Goal: Communication & Community: Share content

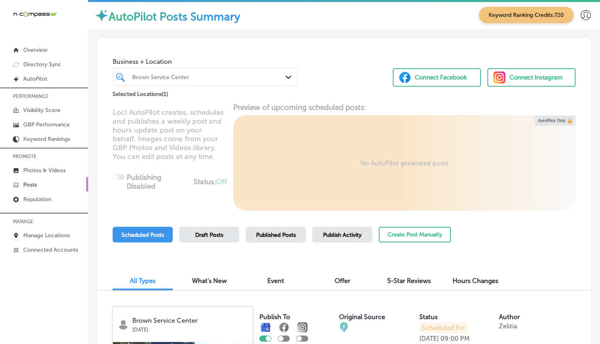
scroll to position [182, 0]
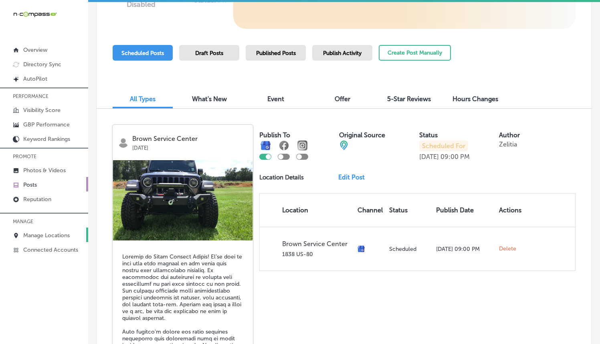
click at [47, 239] on link "Manage Locations" at bounding box center [44, 234] width 88 height 14
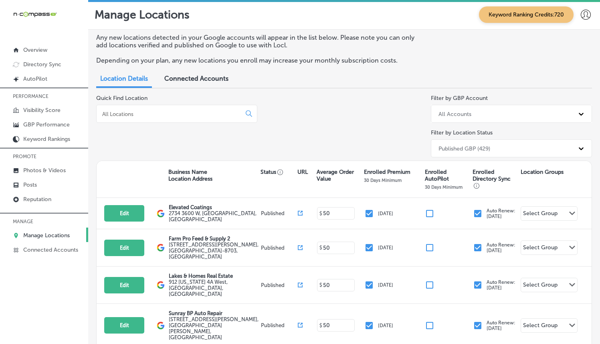
click at [183, 117] on div at bounding box center [176, 114] width 161 height 18
click at [183, 115] on input at bounding box center [170, 113] width 138 height 7
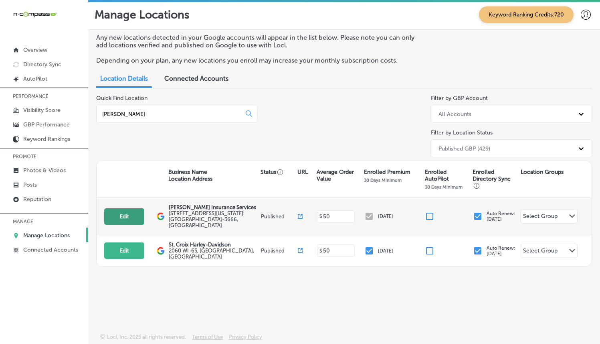
type input "[PERSON_NAME]"
click at [134, 213] on button "Edit" at bounding box center [124, 216] width 40 height 16
select select "US"
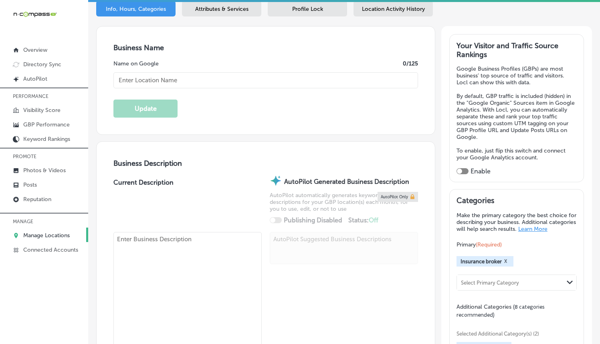
type input "[PERSON_NAME] Insurance Services"
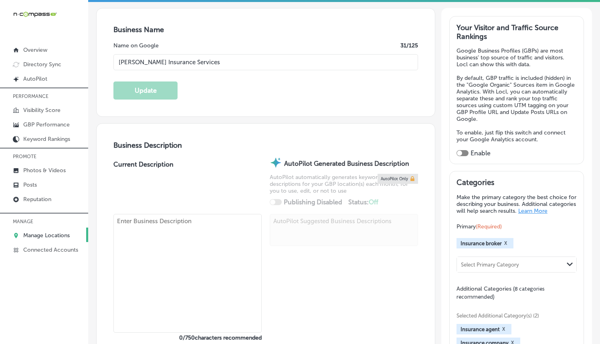
type input "[STREET_ADDRESS][US_STATE]"
type input "[GEOGRAPHIC_DATA]"
type input "71101-3666"
type input "US"
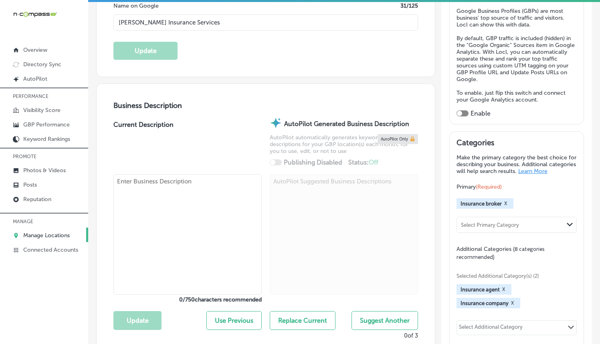
scroll to position [176, 0]
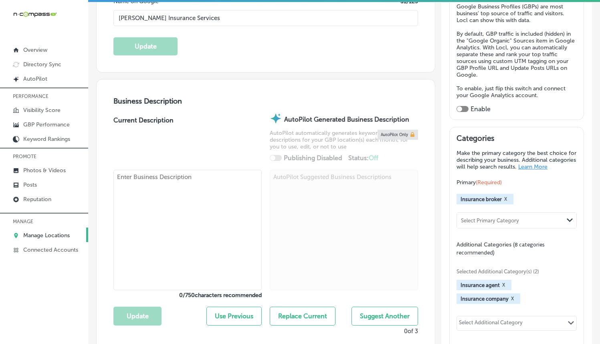
type input "[PHONE_NUMBER]"
click at [189, 210] on textarea at bounding box center [188, 230] width 148 height 120
paste textarea "[PERSON_NAME] Insurance Services is your trusted insurance broker in [GEOGRAPHI…"
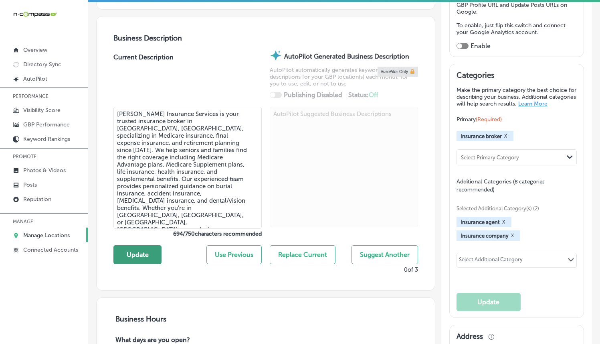
scroll to position [245, 0]
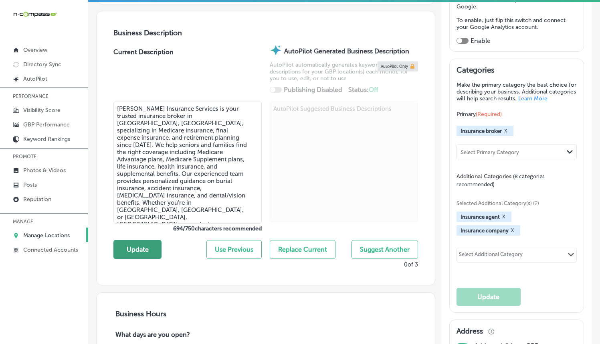
type textarea "[PERSON_NAME] Insurance Services is your trusted insurance broker in [GEOGRAPHI…"
click at [137, 248] on button "Update" at bounding box center [138, 249] width 48 height 19
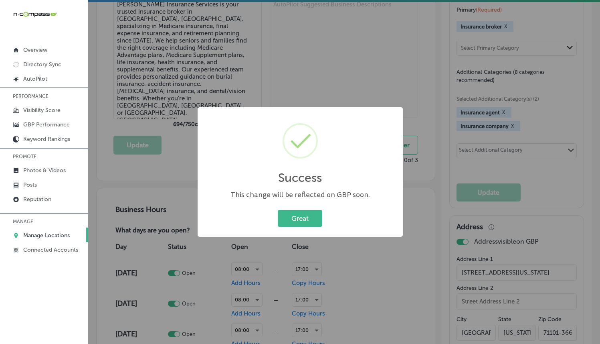
scroll to position [289, 0]
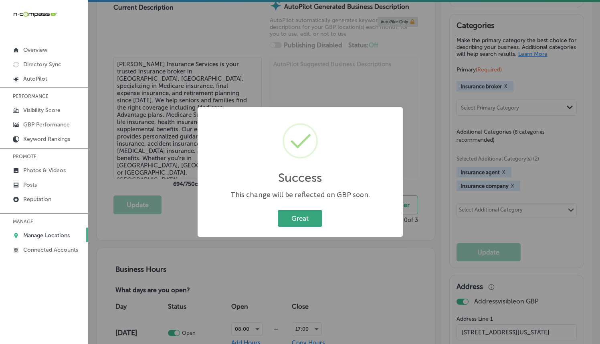
click at [309, 221] on button "Great" at bounding box center [300, 218] width 45 height 16
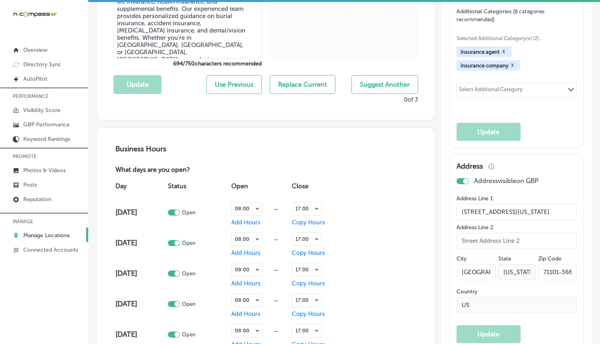
scroll to position [382, 0]
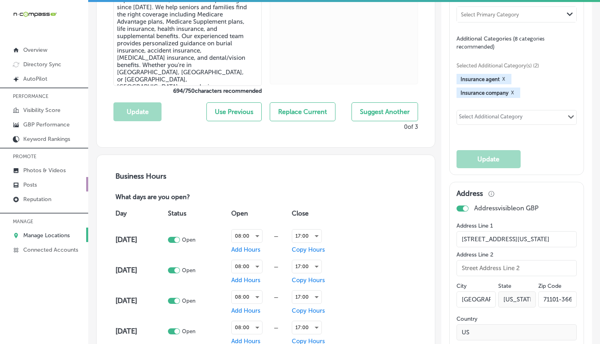
click at [29, 181] on p "Posts" at bounding box center [30, 184] width 14 height 7
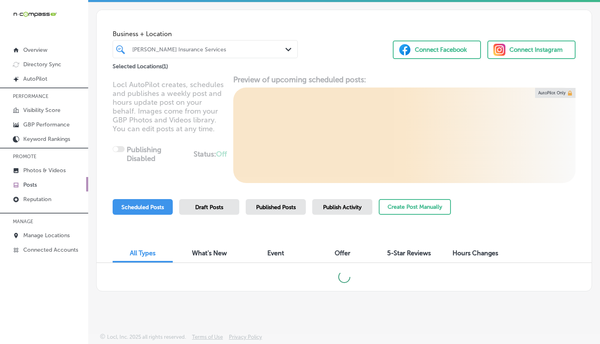
scroll to position [25, 0]
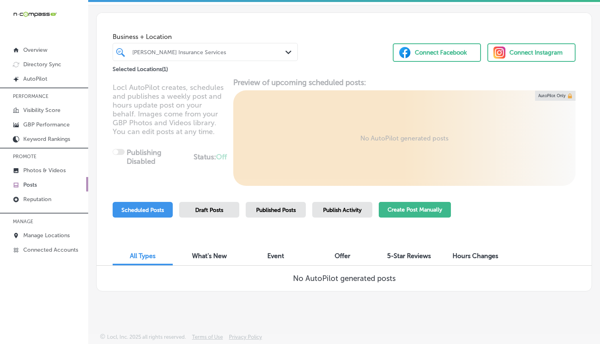
click at [428, 206] on button "Create Post Manually" at bounding box center [415, 210] width 72 height 16
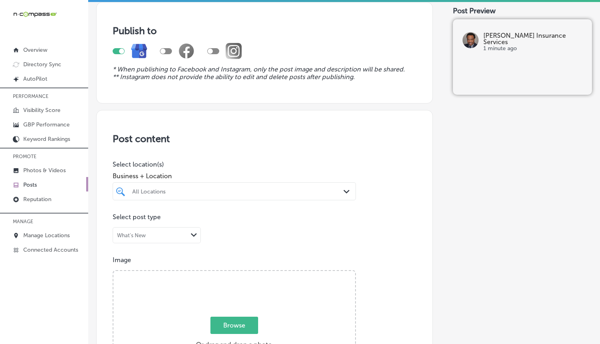
scroll to position [83, 0]
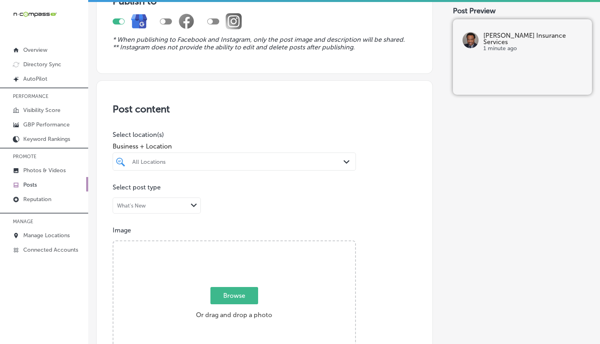
click at [195, 165] on div at bounding box center [224, 161] width 185 height 11
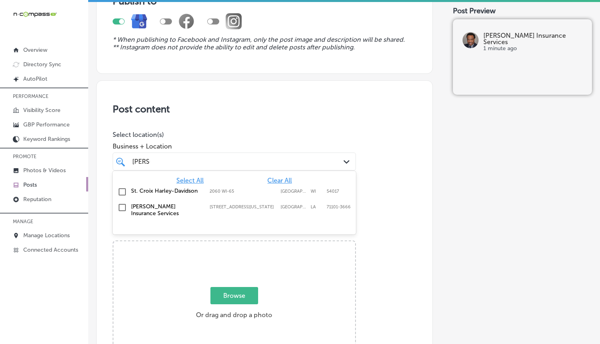
click at [166, 205] on label "[PERSON_NAME] Insurance Services" at bounding box center [166, 210] width 71 height 14
type input "[PERSON_NAME]"
click at [230, 116] on div "Post content Select location(s) Business + Location option [STREET_ADDRESS][US_…" at bounding box center [264, 334] width 337 height 508
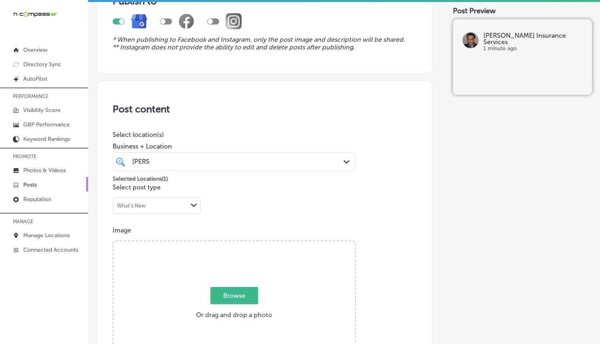
click at [230, 292] on span "Browse" at bounding box center [235, 295] width 48 height 17
click at [230, 243] on input "Browse Or drag and drop a photo" at bounding box center [235, 242] width 242 height 2
type input "C:\fakepath\2.png"
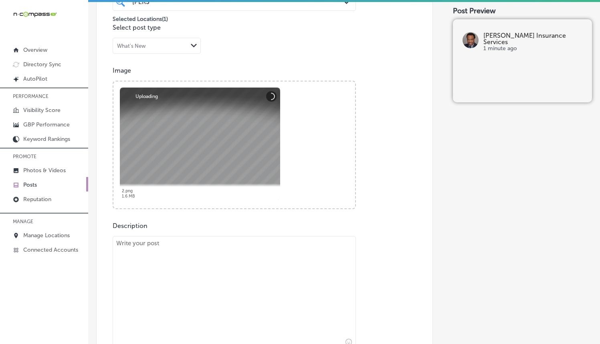
click at [241, 242] on textarea at bounding box center [234, 292] width 243 height 112
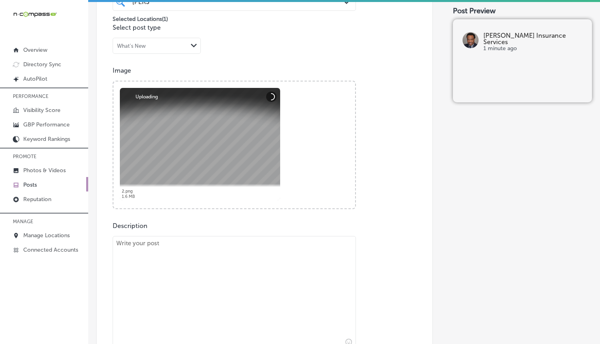
paste textarea "At [PERSON_NAME] Insurance Services, we specialize in helping you navigate Medi…"
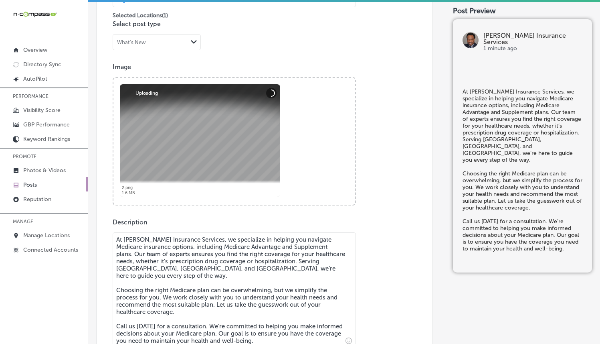
type textarea "At [PERSON_NAME] Insurance Services, we specialize in helping you navigate Medi…"
click at [361, 228] on div "Description At [PERSON_NAME] Insurance Services, we specialize in helping you n…" at bounding box center [265, 308] width 304 height 180
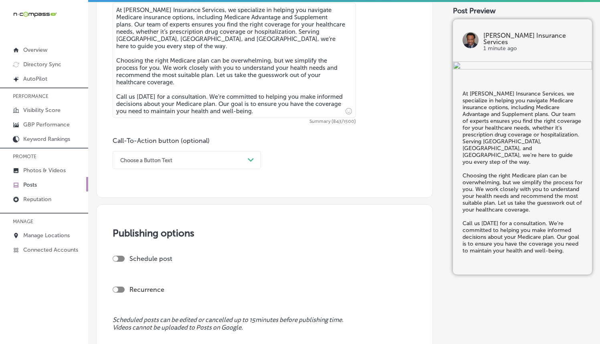
scroll to position [409, 0]
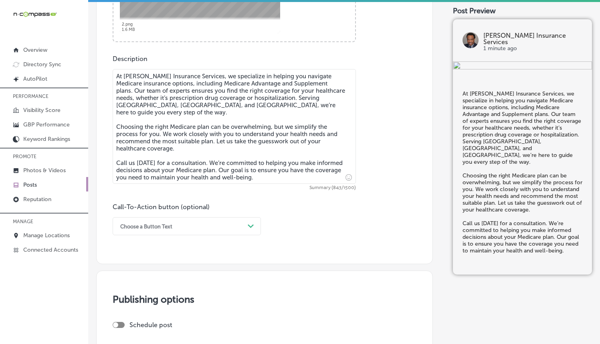
drag, startPoint x: 210, startPoint y: 229, endPoint x: 210, endPoint y: 224, distance: 4.8
click at [210, 229] on div "Choose a Button Text" at bounding box center [180, 226] width 128 height 12
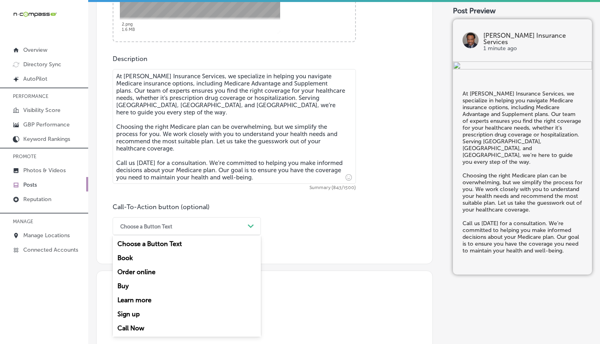
drag, startPoint x: 132, startPoint y: 326, endPoint x: 209, endPoint y: 272, distance: 94.8
click at [132, 326] on div "Call Now" at bounding box center [187, 328] width 148 height 14
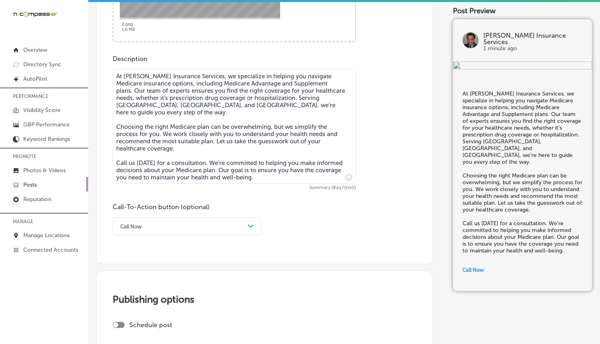
click at [334, 214] on div "Call-To-Action button (optional) Call Now Path Created with Sketch." at bounding box center [265, 219] width 304 height 32
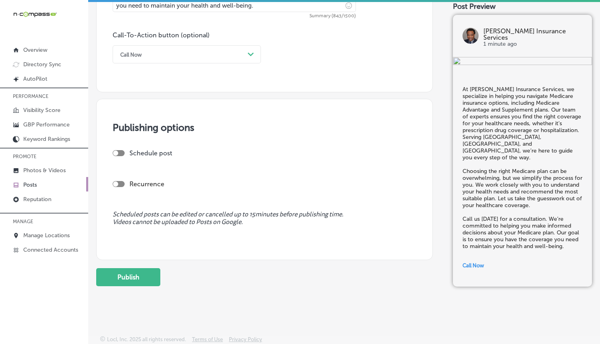
scroll to position [583, 0]
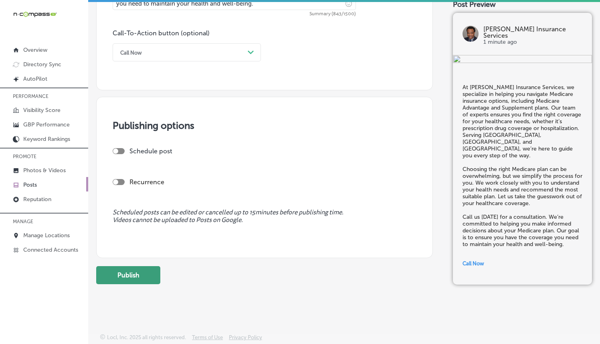
click at [124, 279] on button "Publish" at bounding box center [128, 275] width 64 height 18
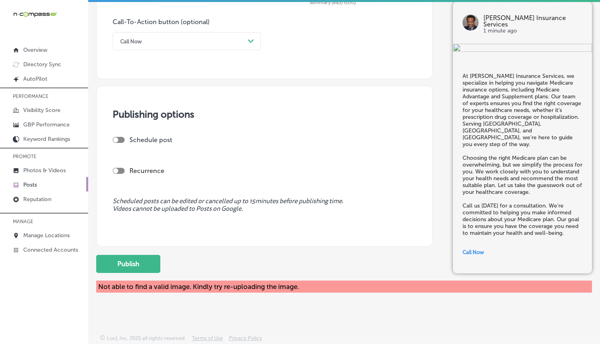
scroll to position [595, 0]
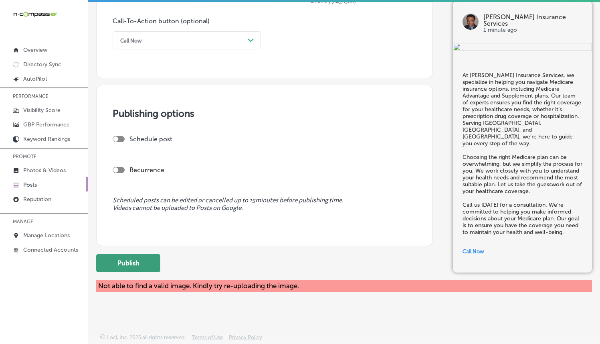
click at [147, 257] on button "Publish" at bounding box center [128, 263] width 64 height 18
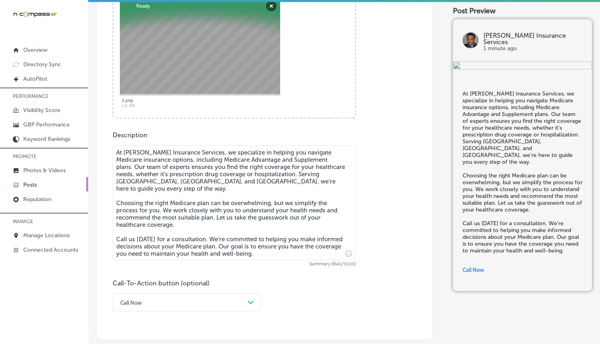
scroll to position [333, 0]
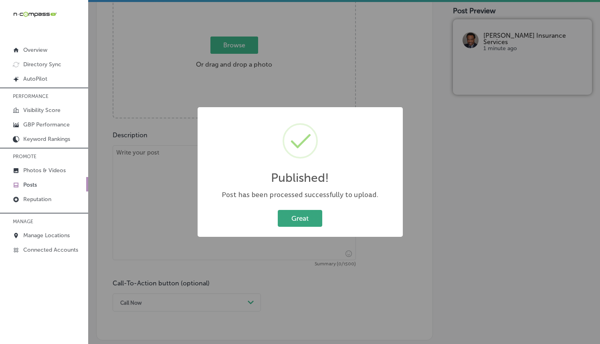
click at [319, 225] on button "Great" at bounding box center [300, 218] width 45 height 16
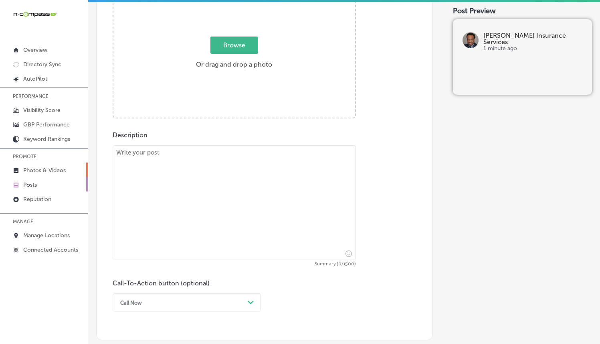
click at [28, 168] on p "Photos & Videos" at bounding box center [44, 170] width 43 height 7
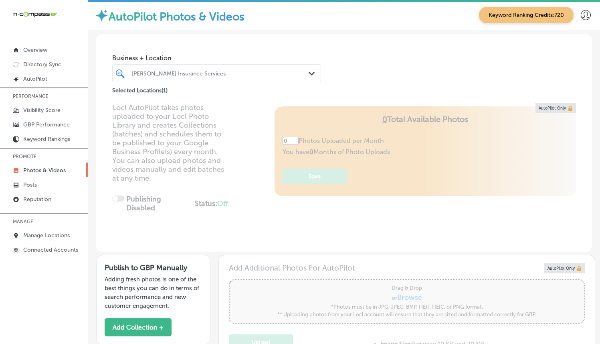
type input "5"
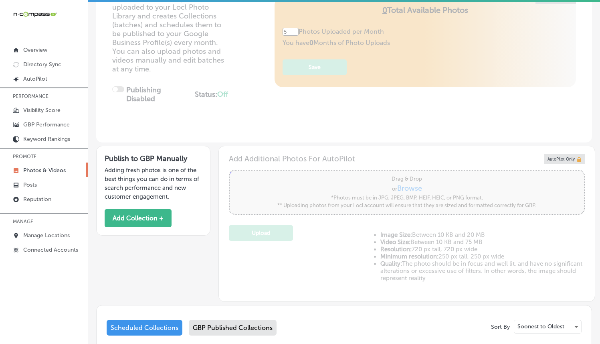
scroll to position [240, 0]
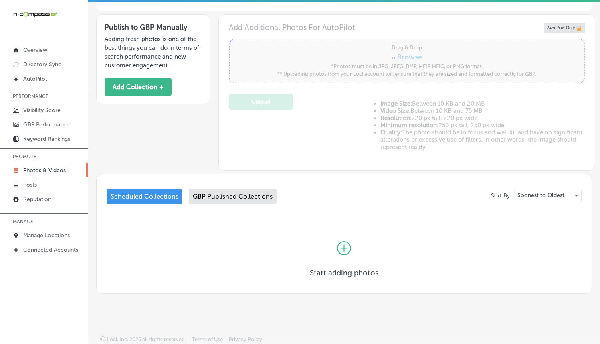
click at [320, 233] on div at bounding box center [344, 248] width 69 height 40
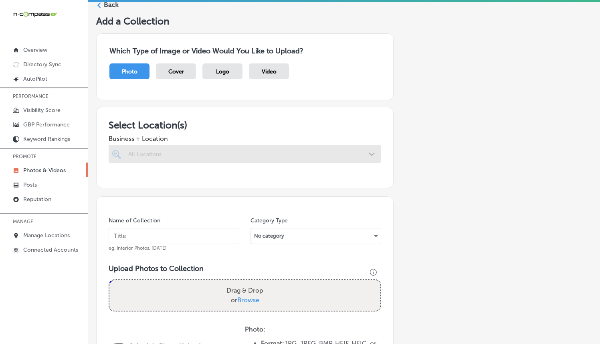
scroll to position [76, 0]
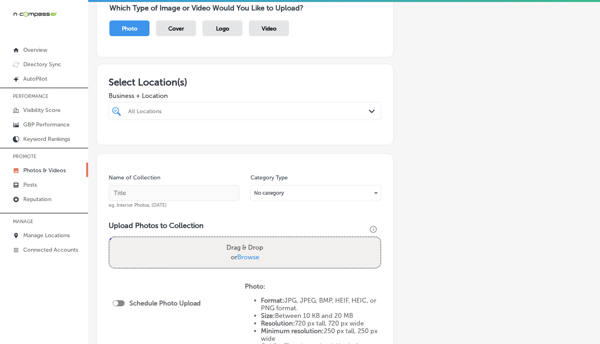
click at [212, 108] on div "All Locations" at bounding box center [248, 110] width 241 height 7
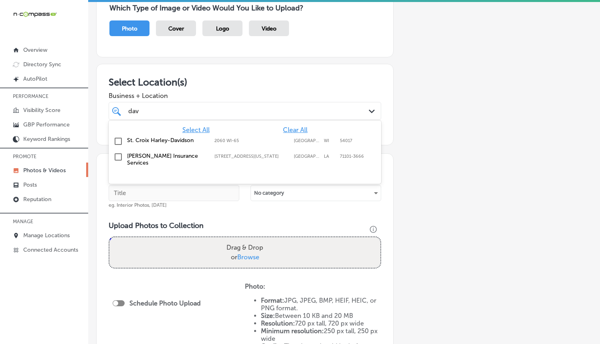
click at [185, 157] on label "[PERSON_NAME] Insurance Services" at bounding box center [166, 159] width 79 height 14
type input "dav"
click at [242, 84] on h3 "Select Location(s)" at bounding box center [245, 82] width 273 height 12
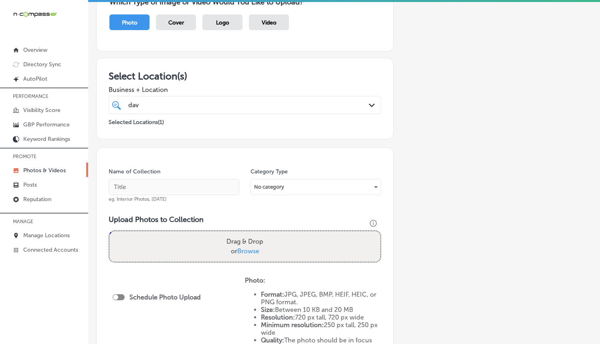
scroll to position [146, 0]
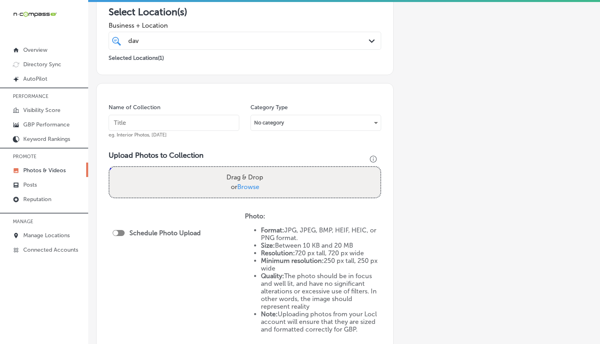
click at [209, 123] on input "text" at bounding box center [174, 123] width 131 height 16
paste input "[PERSON_NAME] Insurance Services"
type input "[PERSON_NAME] Insurance Services"
click at [252, 186] on span "Browse" at bounding box center [248, 187] width 22 height 8
click at [252, 169] on input "Drag & Drop or Browse" at bounding box center [245, 168] width 271 height 2
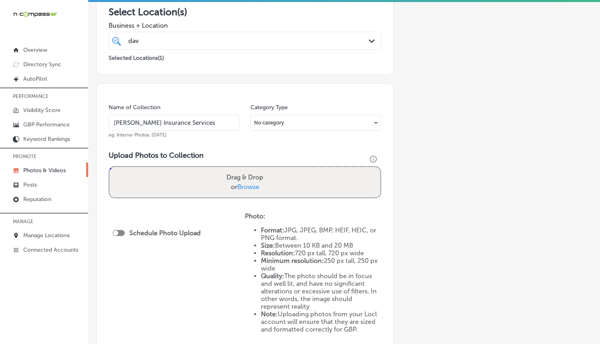
type input "C:\fakepath\1.png"
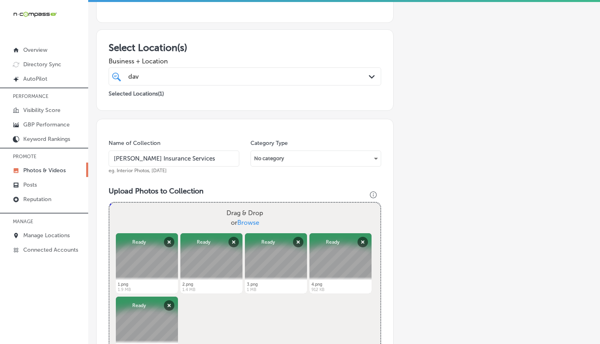
scroll to position [385, 0]
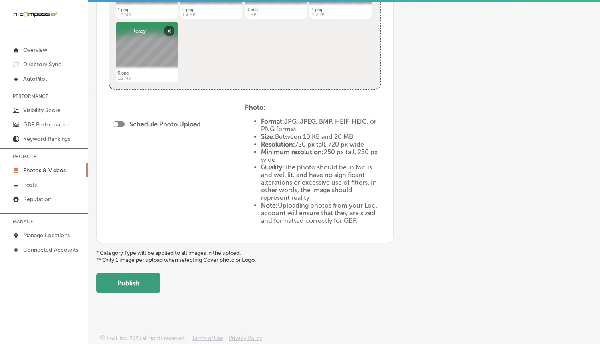
click at [152, 274] on button "Publish" at bounding box center [128, 282] width 64 height 19
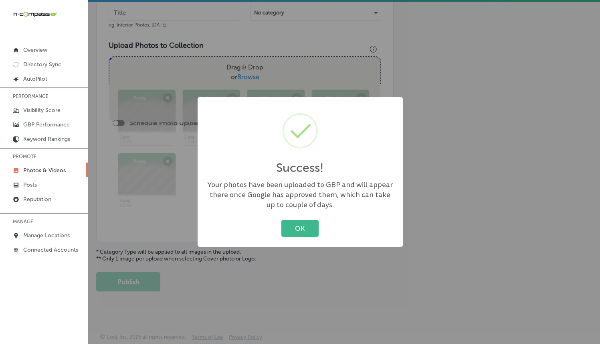
scroll to position [255, 0]
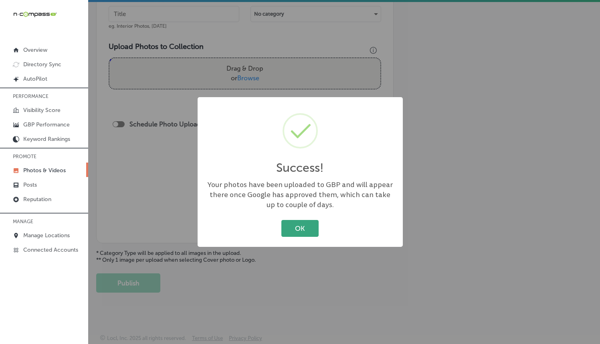
click at [298, 226] on button "OK" at bounding box center [300, 228] width 37 height 16
